Goal: Task Accomplishment & Management: Manage account settings

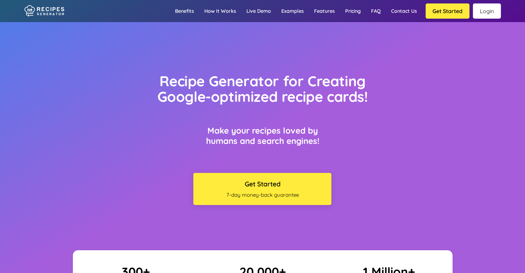
click at [491, 10] on link "Login" at bounding box center [487, 10] width 28 height 15
click at [483, 12] on link "Login" at bounding box center [487, 10] width 28 height 15
click at [482, 11] on link "Login" at bounding box center [487, 10] width 28 height 15
